Goal: Information Seeking & Learning: Learn about a topic

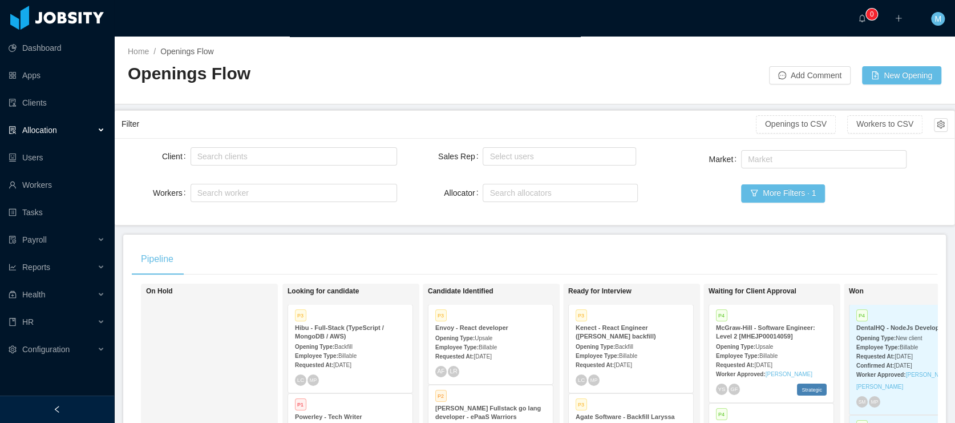
scroll to position [24815, 0]
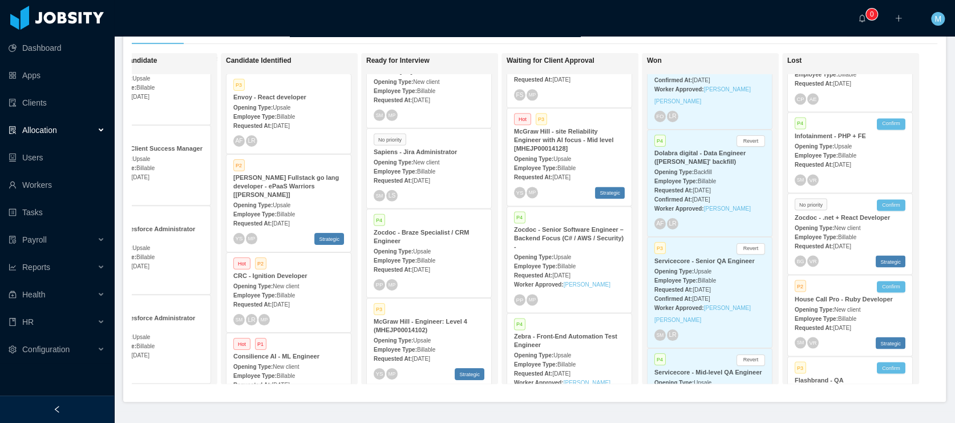
click at [580, 226] on strong "Zocdoc - Senior Software Engineer – Backend Focus (C# / AWS / Security) -" at bounding box center [569, 238] width 110 height 24
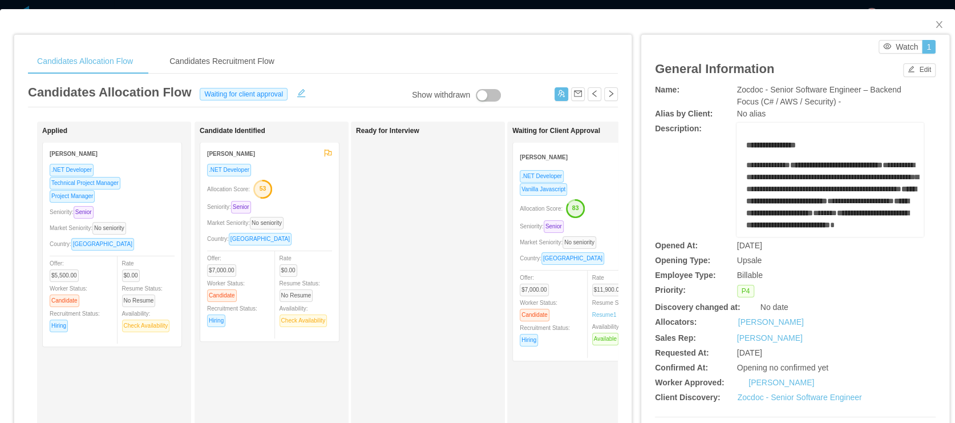
drag, startPoint x: 474, startPoint y: 201, endPoint x: 423, endPoint y: 199, distance: 50.8
click at [423, 199] on div "Ready for Interview" at bounding box center [436, 407] width 160 height 560
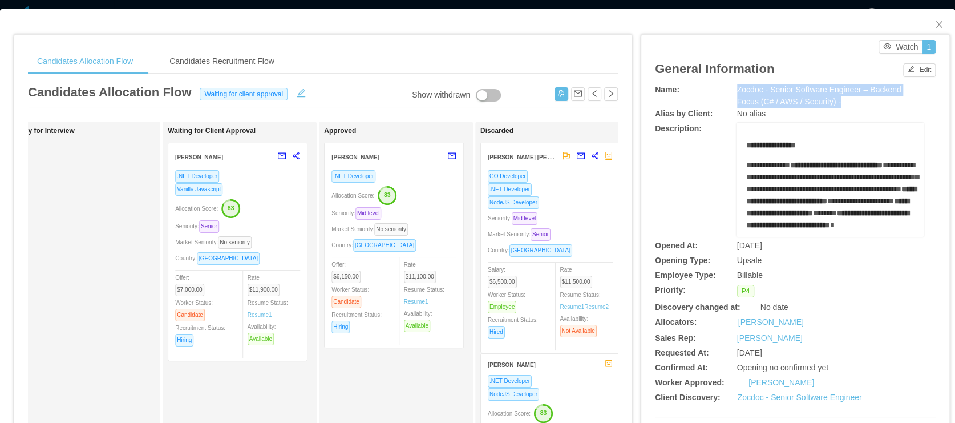
drag, startPoint x: 847, startPoint y: 102, endPoint x: 730, endPoint y: 91, distance: 116.9
click at [737, 91] on div "Zocdoc - Senior Software Engineer – Backend Focus (C# / AWS / Security) -" at bounding box center [830, 96] width 187 height 24
copy span "Zocdoc - Senior Software Engineer – Backend Focus (C# / AWS / Security) -"
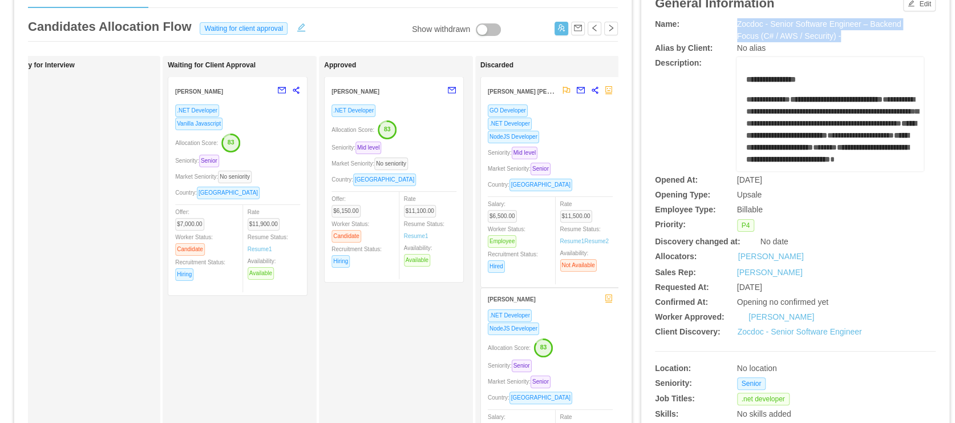
scroll to position [72, 0]
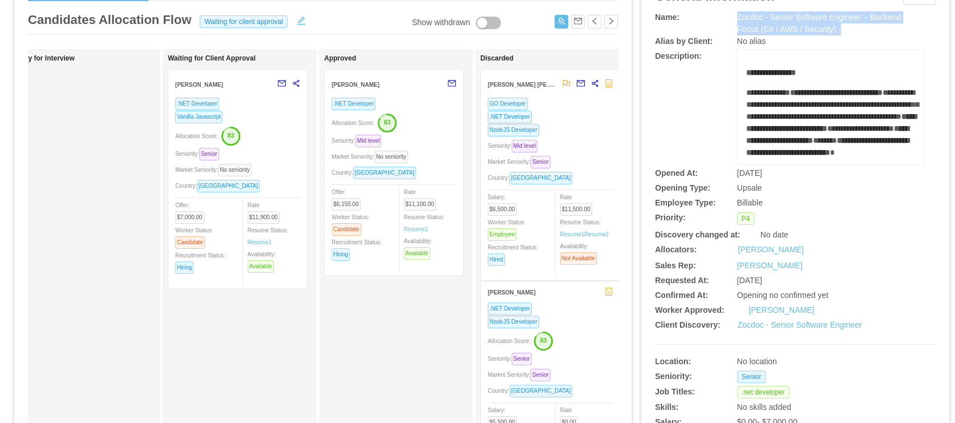
drag, startPoint x: 809, startPoint y: 306, endPoint x: 740, endPoint y: 313, distance: 69.4
click at [740, 313] on div "Worker Approved: [PERSON_NAME]" at bounding box center [795, 310] width 281 height 12
copy div "[PERSON_NAME]"
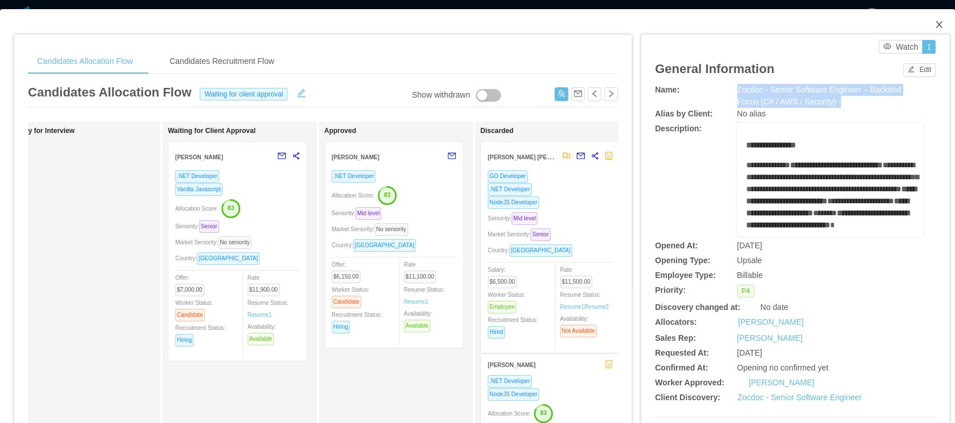
click at [925, 30] on span "Close" at bounding box center [939, 25] width 32 height 32
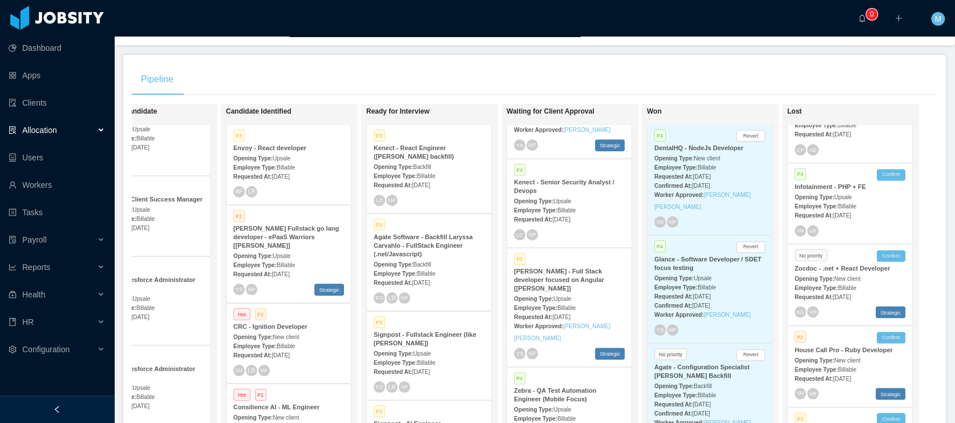
scroll to position [642, 0]
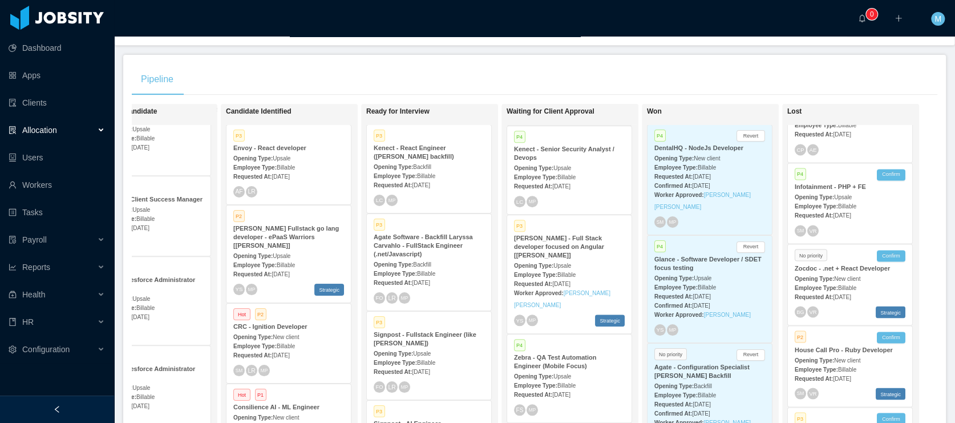
click at [533, 250] on strong "[PERSON_NAME] - Full Stack developer focused on Angular [[PERSON_NAME]]" at bounding box center [559, 246] width 90 height 24
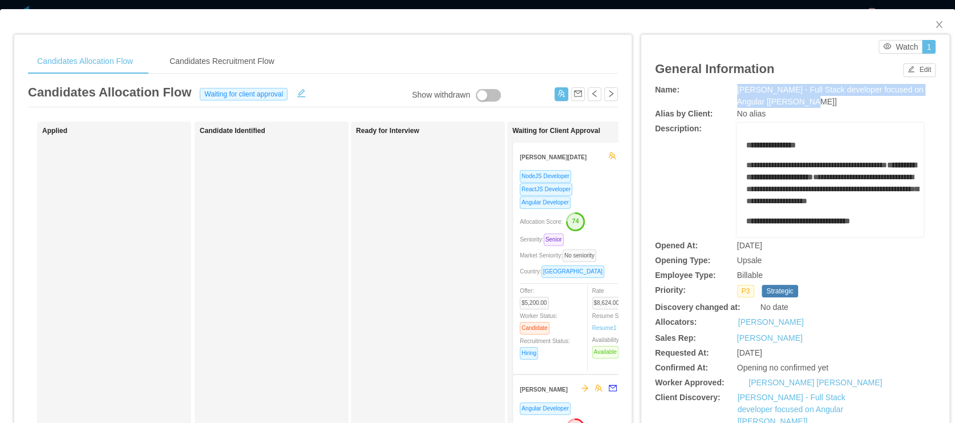
drag, startPoint x: 823, startPoint y: 101, endPoint x: 731, endPoint y: 93, distance: 91.6
click at [737, 93] on div "[PERSON_NAME] - Full Stack developer focused on Angular [[PERSON_NAME]]" at bounding box center [830, 96] width 187 height 24
copy span "[PERSON_NAME] - Full Stack developer focused on Angular [[PERSON_NAME]]"
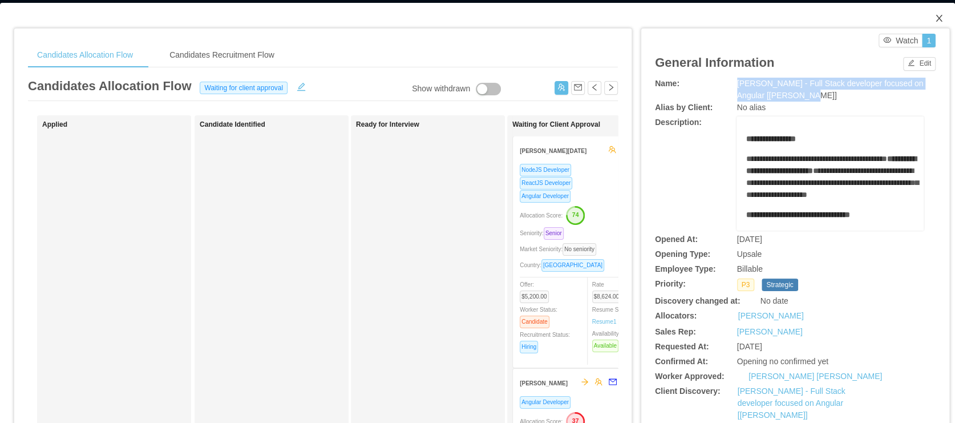
click at [934, 16] on icon "icon: close" at bounding box center [938, 18] width 9 height 9
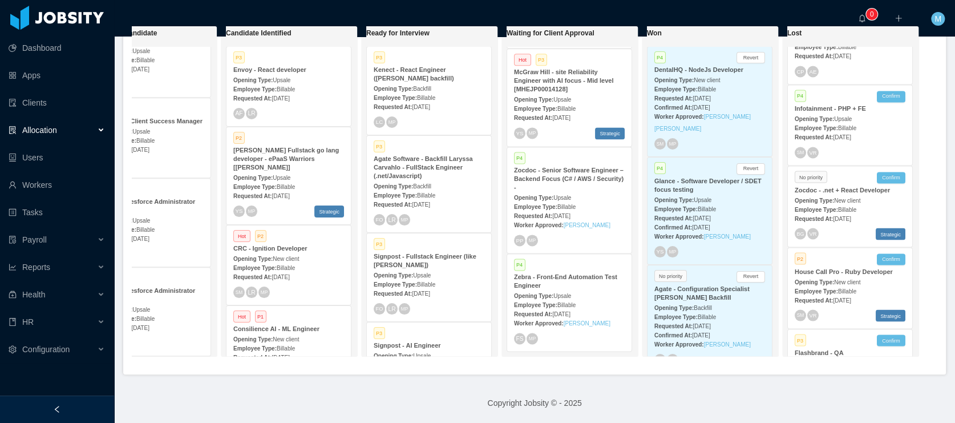
scroll to position [255, 0]
